Goal: Task Accomplishment & Management: Complete application form

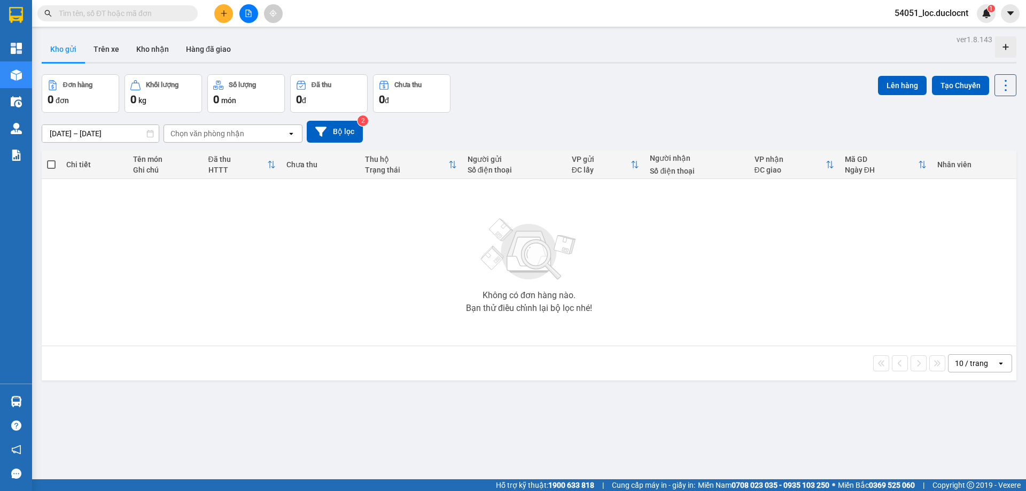
click at [161, 12] on input "text" at bounding box center [122, 13] width 126 height 12
click at [218, 16] on button at bounding box center [223, 13] width 19 height 19
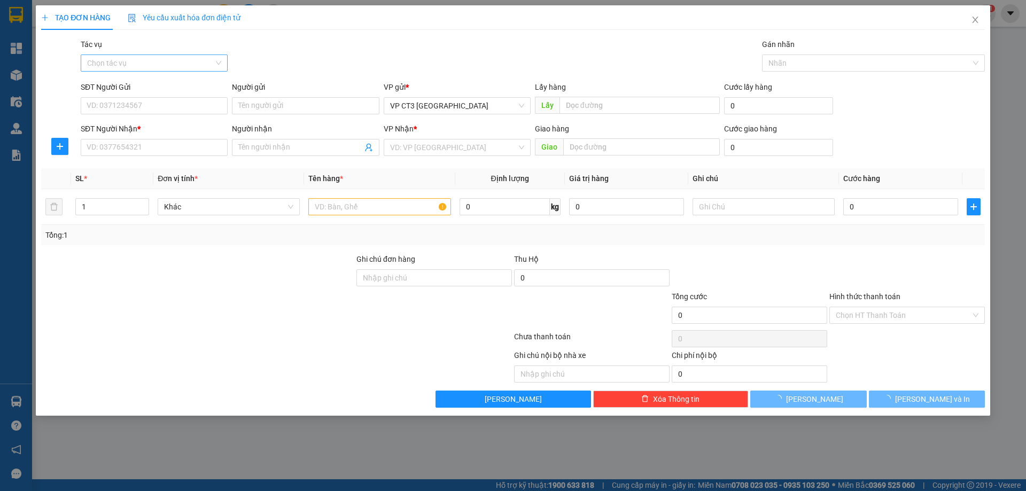
click at [196, 64] on input "Tác vụ" at bounding box center [150, 63] width 127 height 16
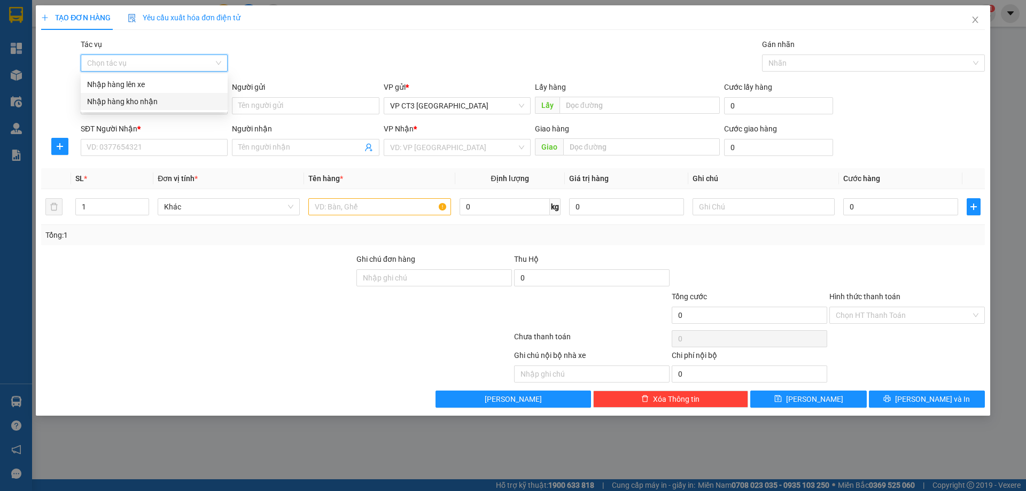
click at [174, 102] on div "Nhập hàng kho nhận" at bounding box center [154, 102] width 134 height 12
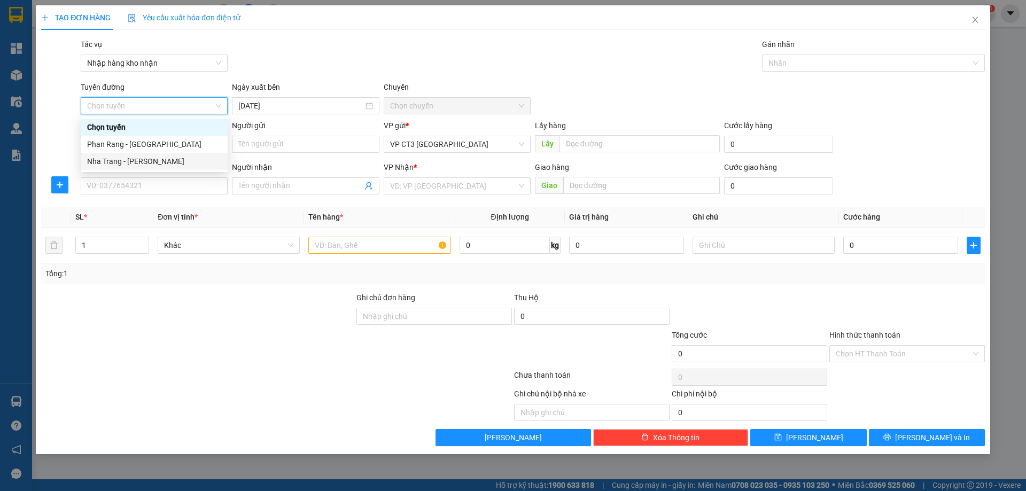
click at [161, 160] on div "Nha Trang - [PERSON_NAME]" at bounding box center [154, 162] width 134 height 12
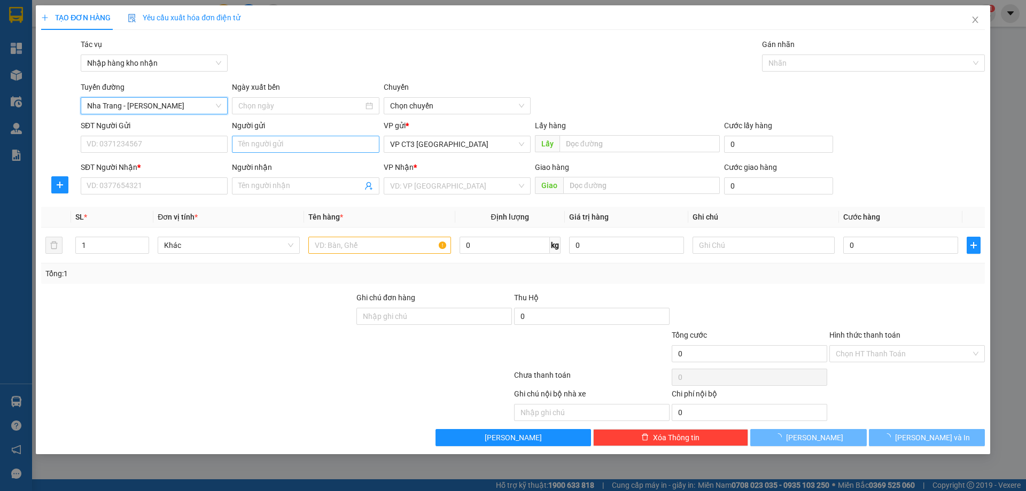
type input "[DATE]"
click at [419, 105] on span "04:30" at bounding box center [457, 106] width 134 height 16
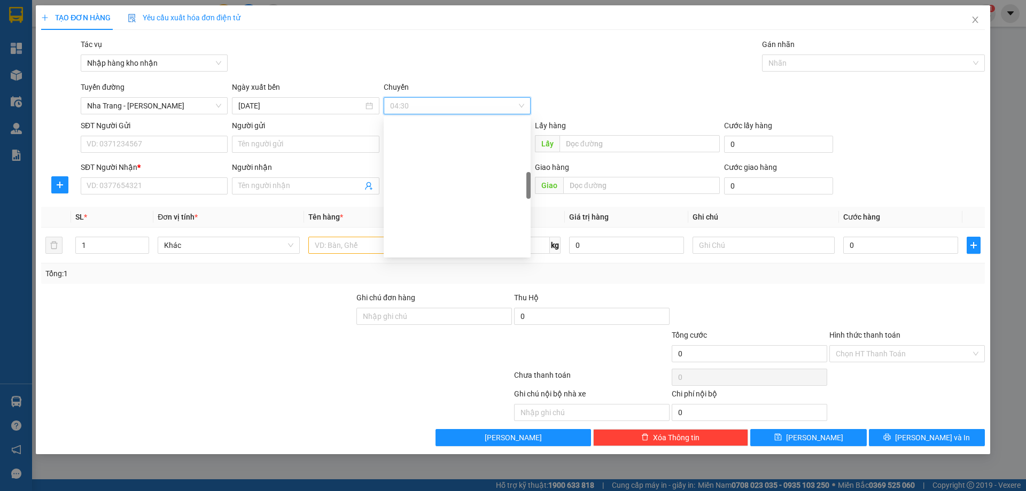
scroll to position [357, 0]
click at [421, 251] on div "11:15" at bounding box center [457, 249] width 134 height 12
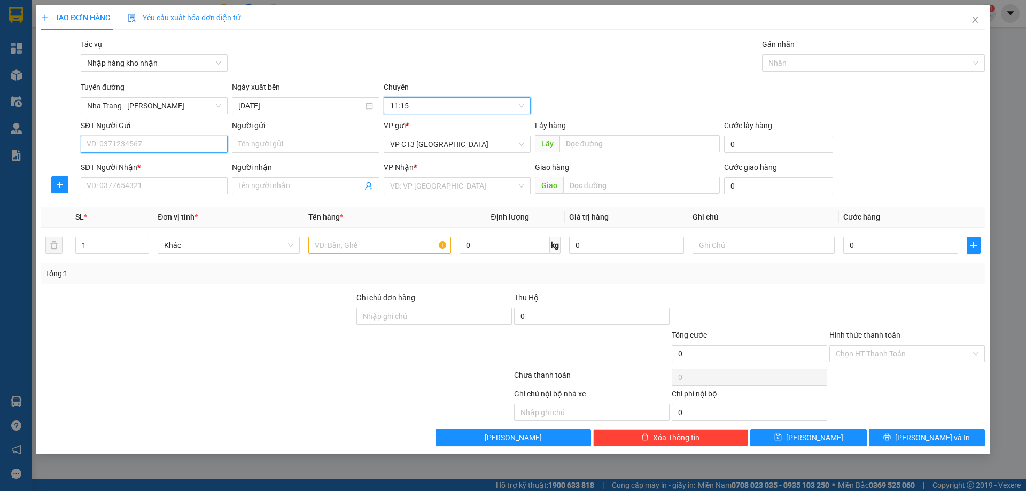
click at [157, 143] on input "SĐT Người Gửi" at bounding box center [154, 144] width 147 height 17
type input "0905970160"
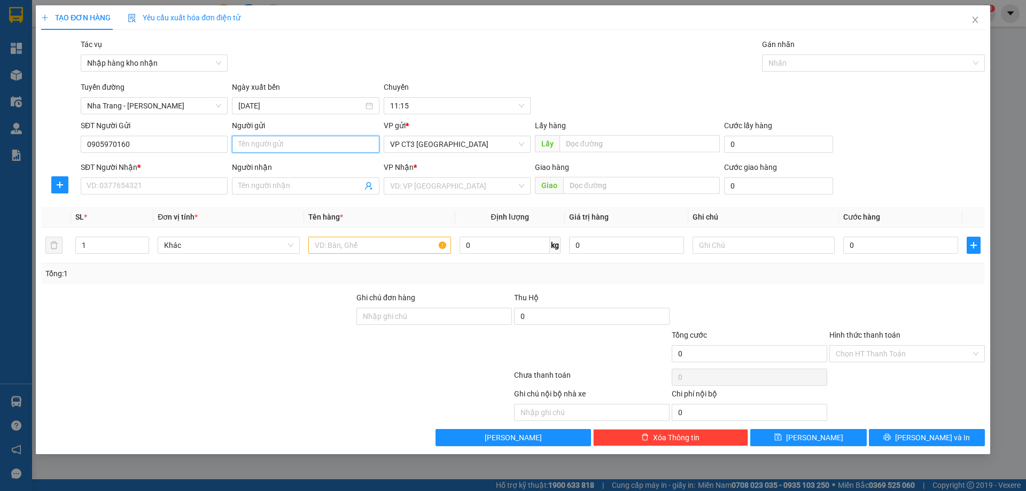
click at [291, 148] on input "Người gửi" at bounding box center [305, 144] width 147 height 17
type input "Hà [GEOGRAPHIC_DATA]"
click at [179, 183] on input "SĐT Người Nhận *" at bounding box center [154, 185] width 147 height 17
click at [167, 187] on input "SĐT Người Nhận *" at bounding box center [154, 185] width 147 height 17
click at [247, 186] on input "Người nhận" at bounding box center [299, 186] width 123 height 12
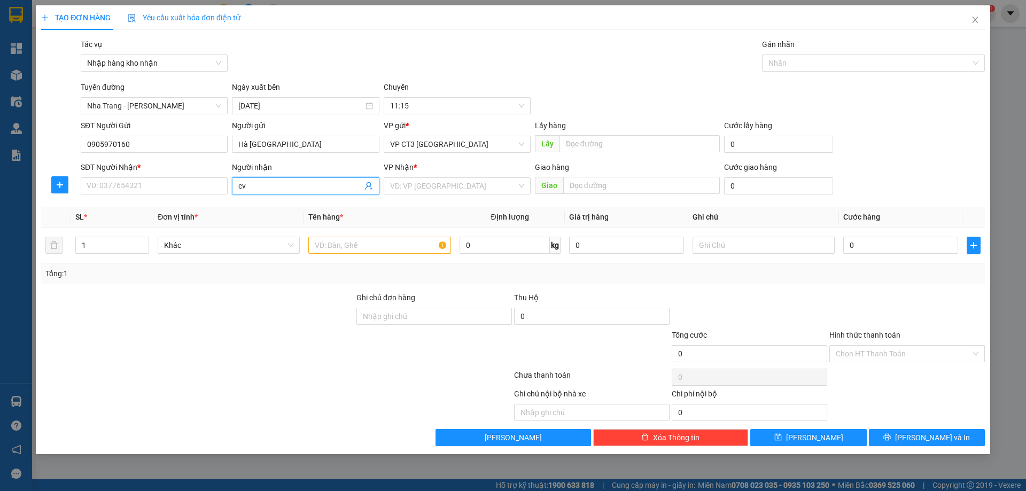
drag, startPoint x: 247, startPoint y: 186, endPoint x: 253, endPoint y: 185, distance: 5.5
click at [252, 185] on input "cv" at bounding box center [299, 186] width 123 height 12
drag, startPoint x: 257, startPoint y: 184, endPoint x: 177, endPoint y: 175, distance: 80.2
click at [177, 176] on div "SĐT Người Nhận * VD: 0377654321 Người nhận cv cv VP Nhận * VD: VP Sài Gòn Giao …" at bounding box center [533, 179] width 909 height 37
type input "Chị Nga Yến Sào CR"
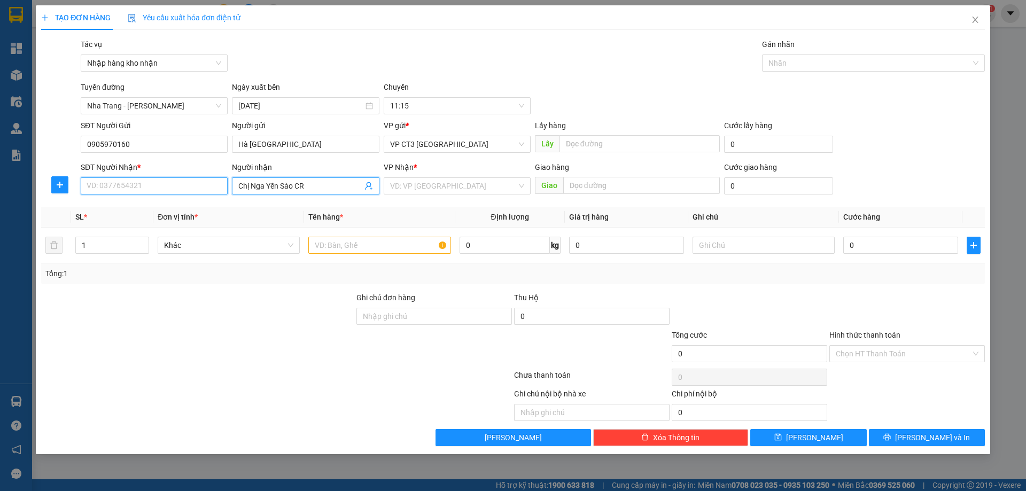
click at [163, 187] on input "SĐT Người Nhận *" at bounding box center [154, 185] width 147 height 17
type input "0905069566"
click at [415, 182] on input "search" at bounding box center [453, 186] width 127 height 16
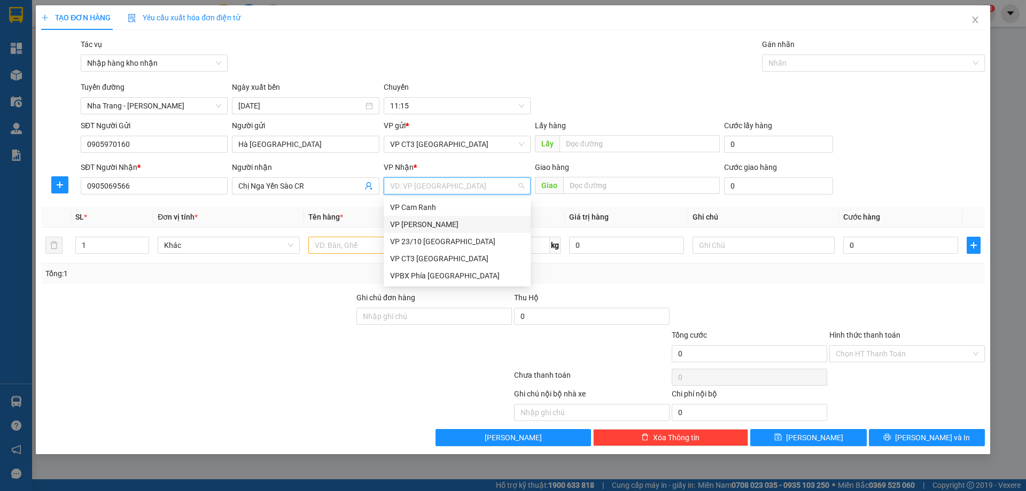
click at [422, 225] on div "VP [PERSON_NAME]" at bounding box center [457, 225] width 134 height 12
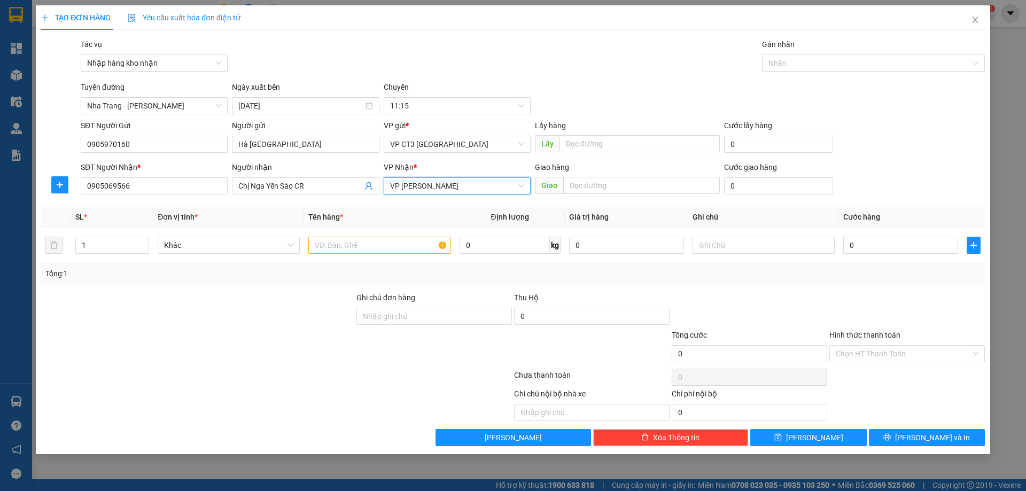
click at [421, 191] on span "VP [PERSON_NAME]" at bounding box center [457, 186] width 134 height 16
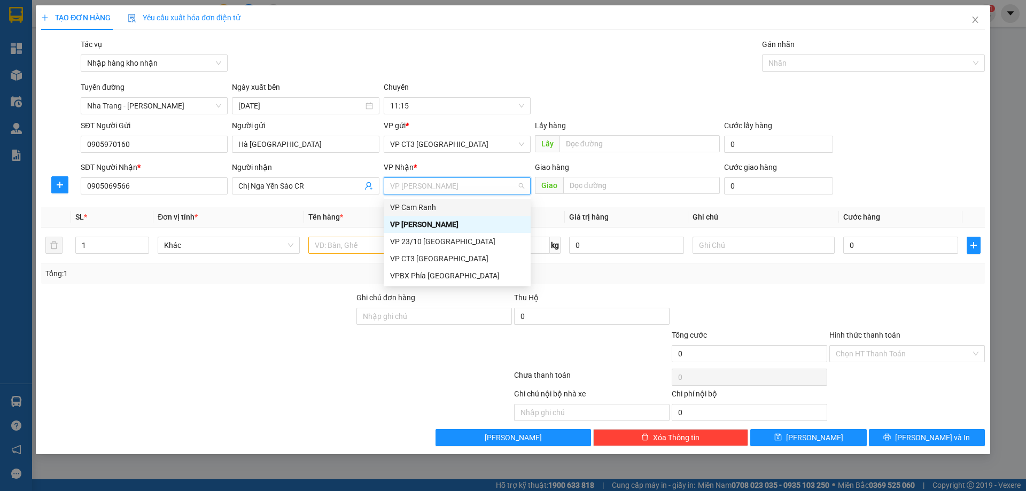
click at [418, 207] on div "VP Cam Ranh" at bounding box center [457, 208] width 134 height 12
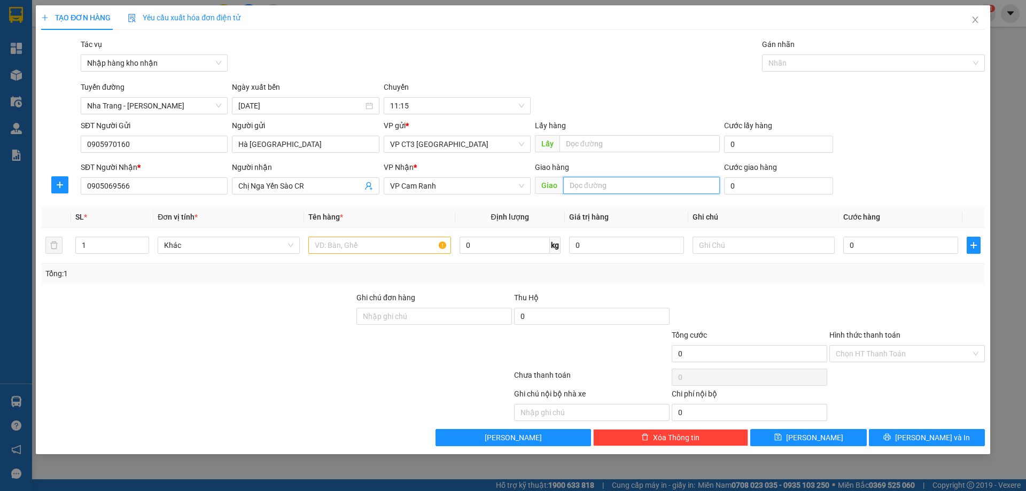
click at [627, 185] on input "text" at bounding box center [641, 185] width 157 height 17
type input "Yến Sào CoopMark Cam Ranh"
click at [347, 247] on input "text" at bounding box center [379, 245] width 142 height 17
type input "[PERSON_NAME]"
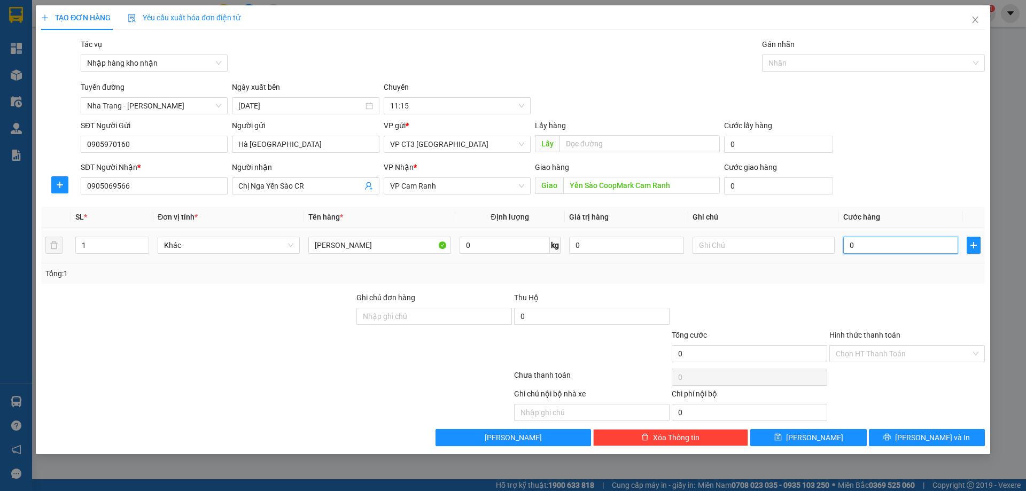
click at [881, 250] on input "0" at bounding box center [900, 245] width 115 height 17
type input "3"
type input "30"
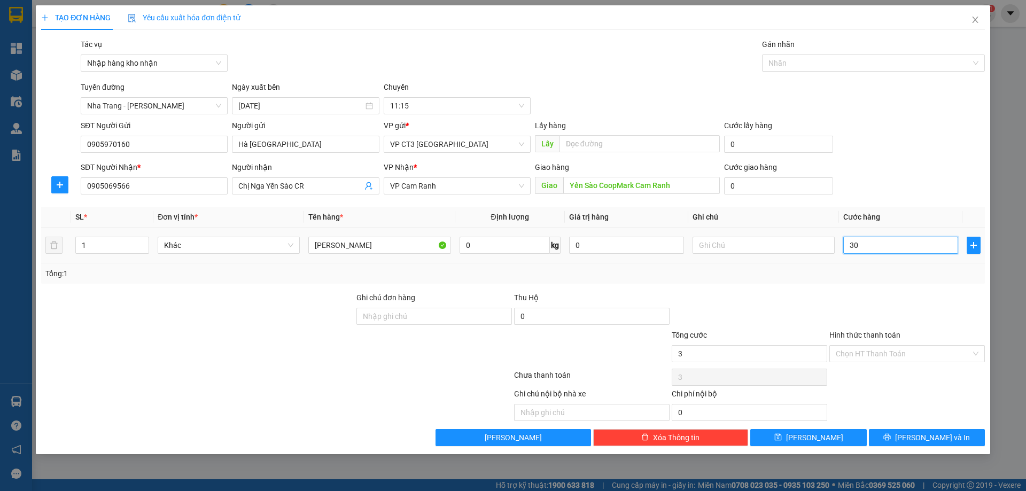
type input "30"
type input "300"
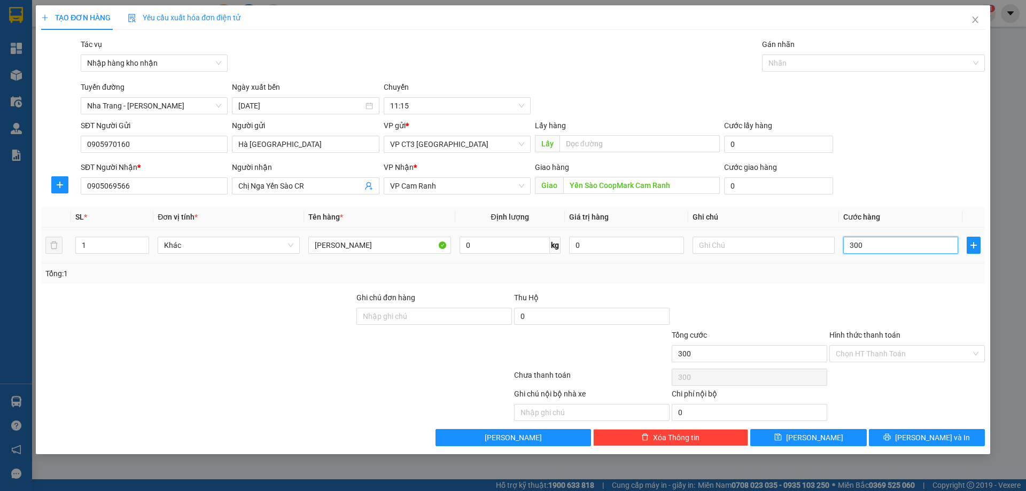
type input "3.000"
type input "30.000"
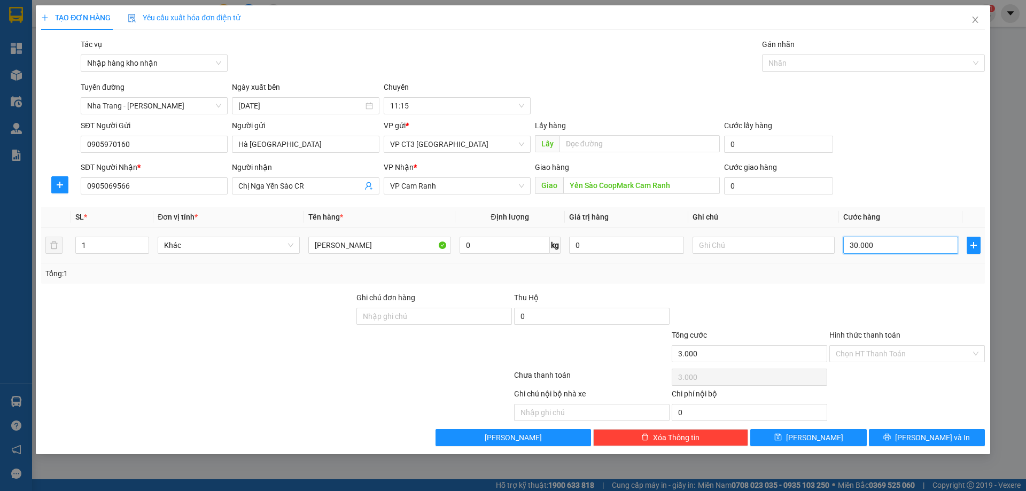
type input "30.000"
click at [776, 64] on div at bounding box center [868, 63] width 207 height 13
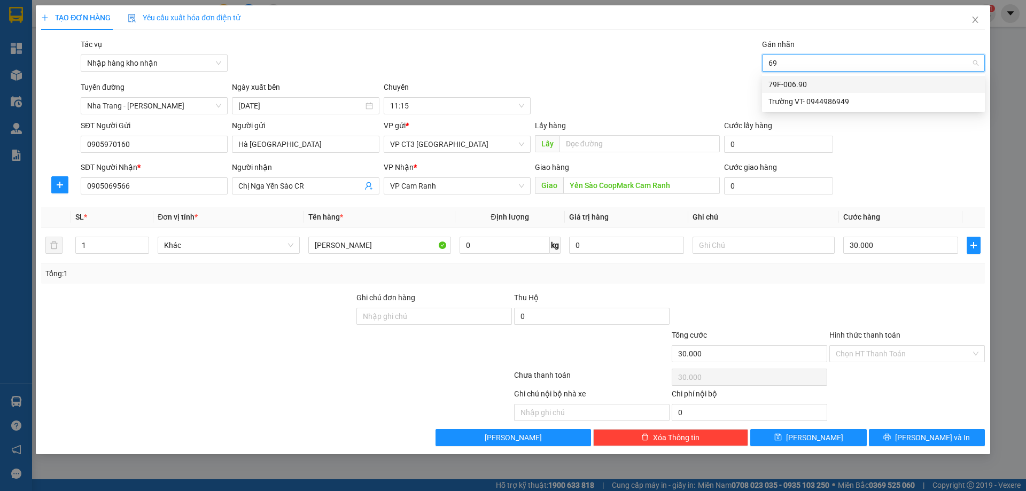
type input "690"
click at [800, 90] on div "79F-006.90" at bounding box center [873, 84] width 223 height 17
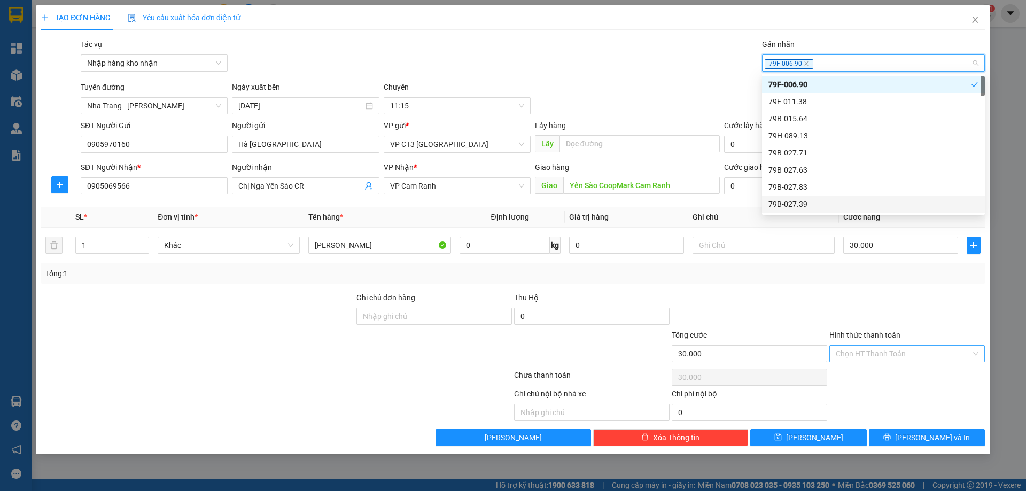
click at [897, 354] on input "Hình thức thanh toán" at bounding box center [903, 354] width 135 height 16
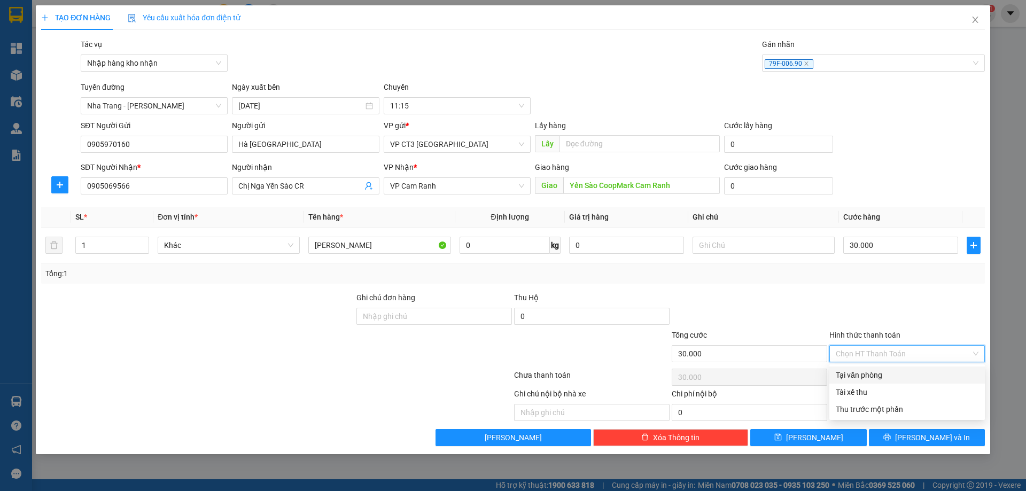
click at [934, 306] on div at bounding box center [908, 310] width 158 height 37
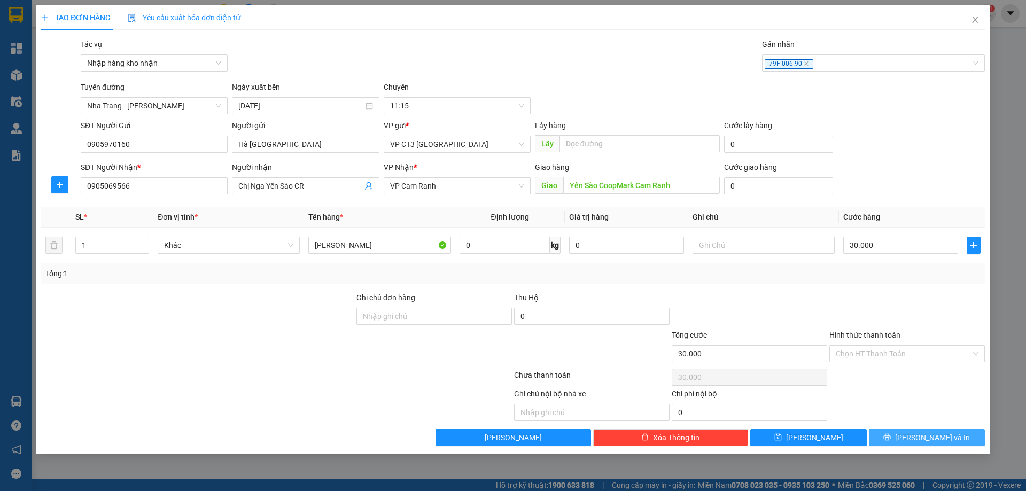
click at [941, 435] on span "[PERSON_NAME] và In" at bounding box center [932, 438] width 75 height 12
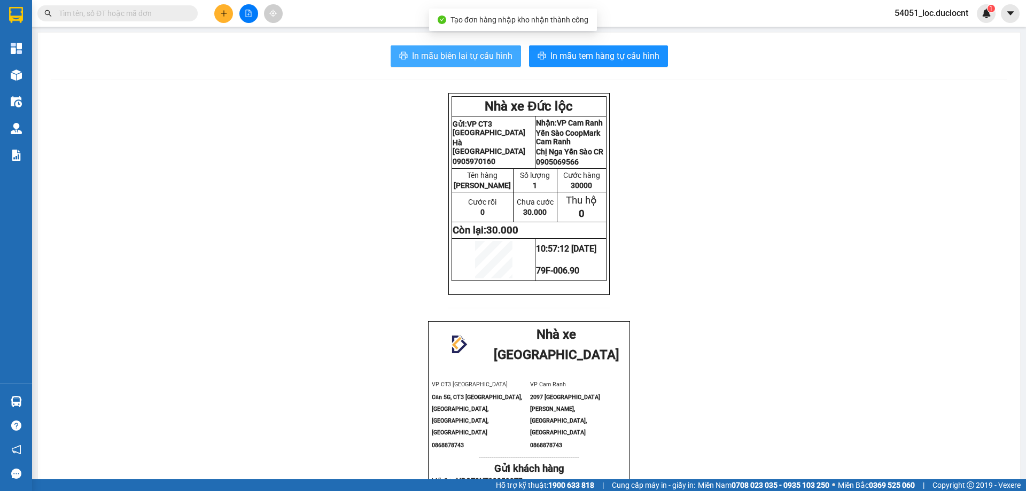
click at [471, 51] on span "In mẫu biên lai tự cấu hình" at bounding box center [462, 55] width 100 height 13
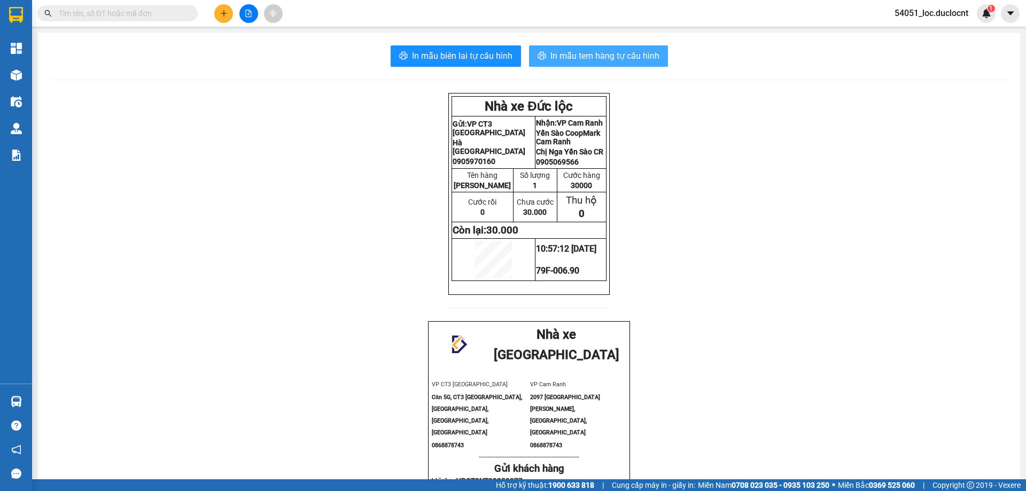
click at [621, 56] on span "In mẫu tem hàng tự cấu hình" at bounding box center [605, 55] width 109 height 13
